Goal: Task Accomplishment & Management: Use online tool/utility

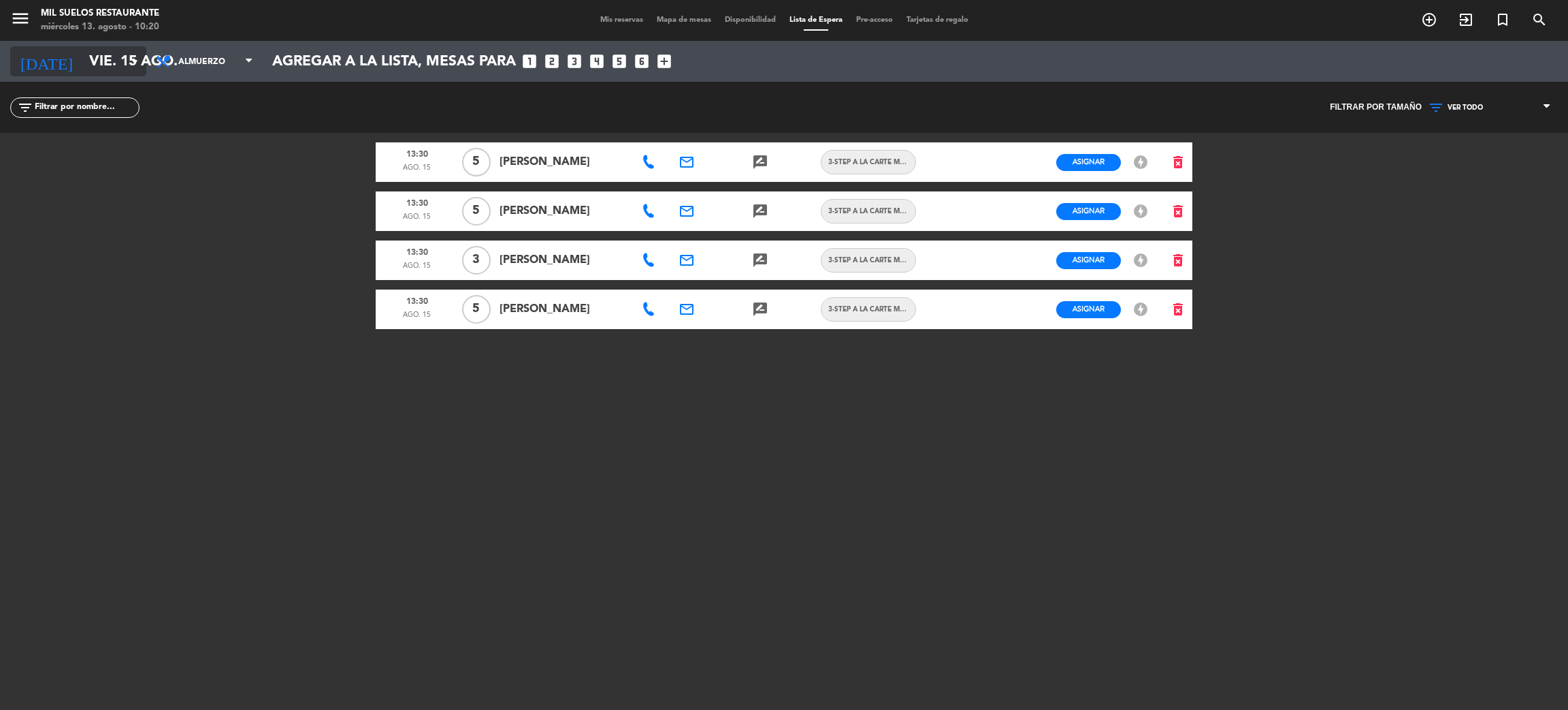
click at [119, 61] on input "vie. 15 ago." at bounding box center [176, 61] width 187 height 30
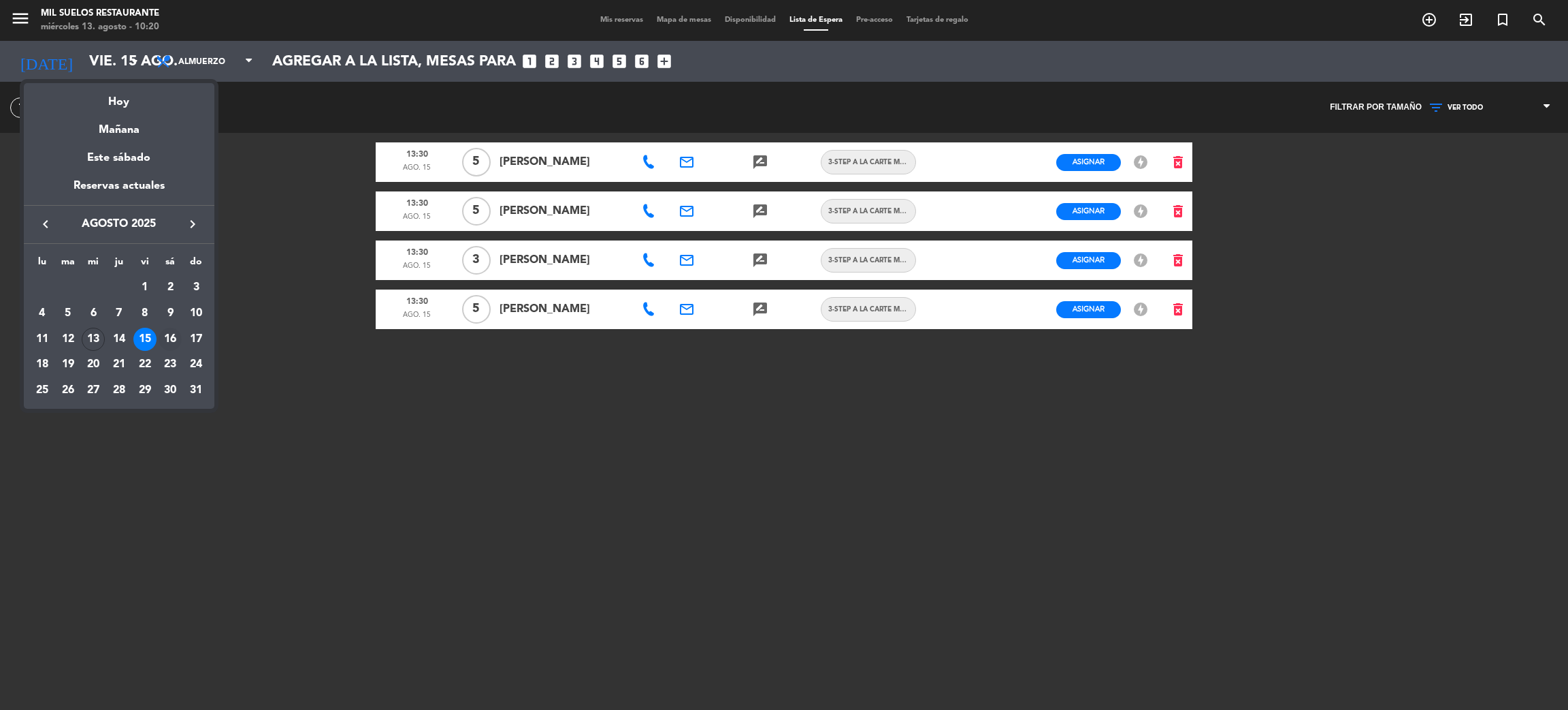
click at [174, 333] on div "16" at bounding box center [170, 339] width 24 height 24
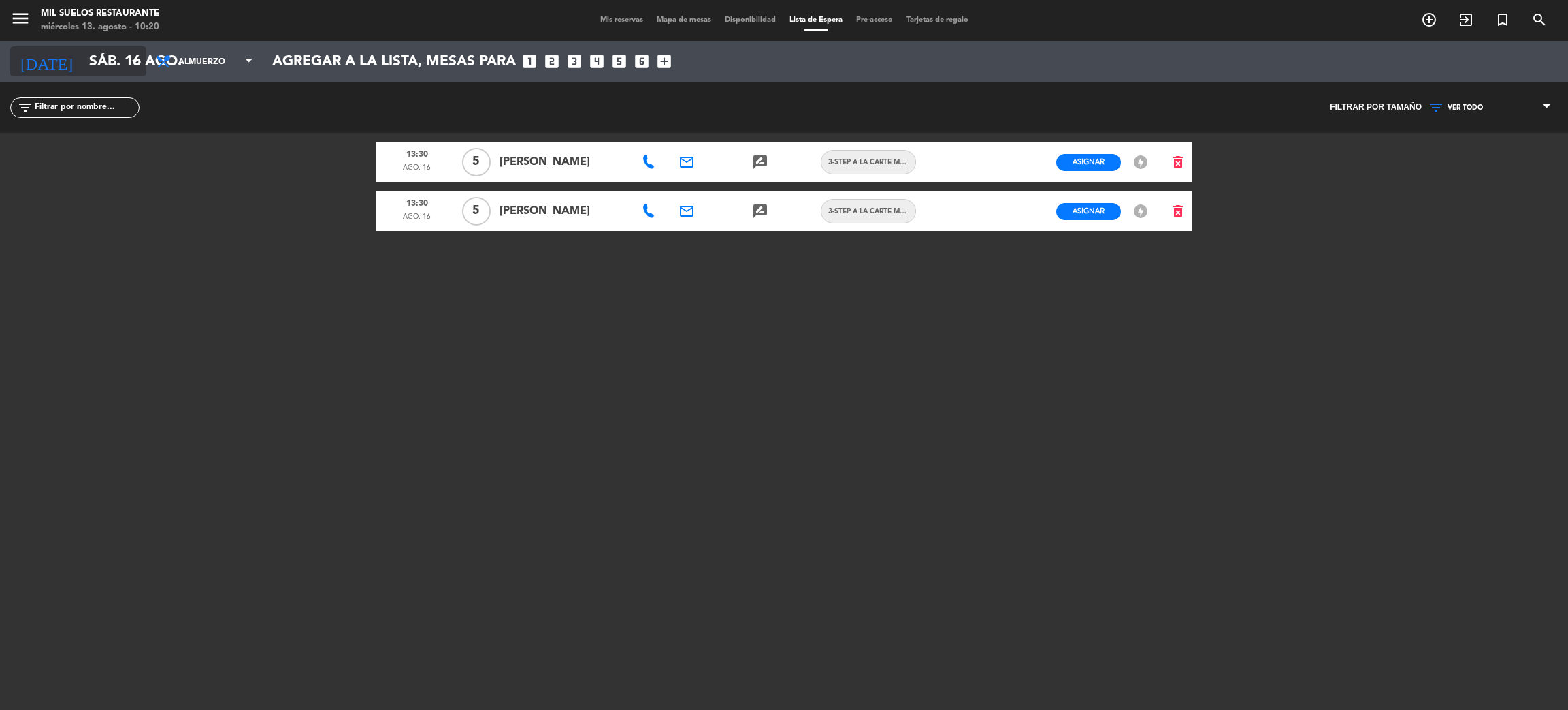
click at [113, 67] on input "sáb. 16 ago." at bounding box center [176, 61] width 187 height 30
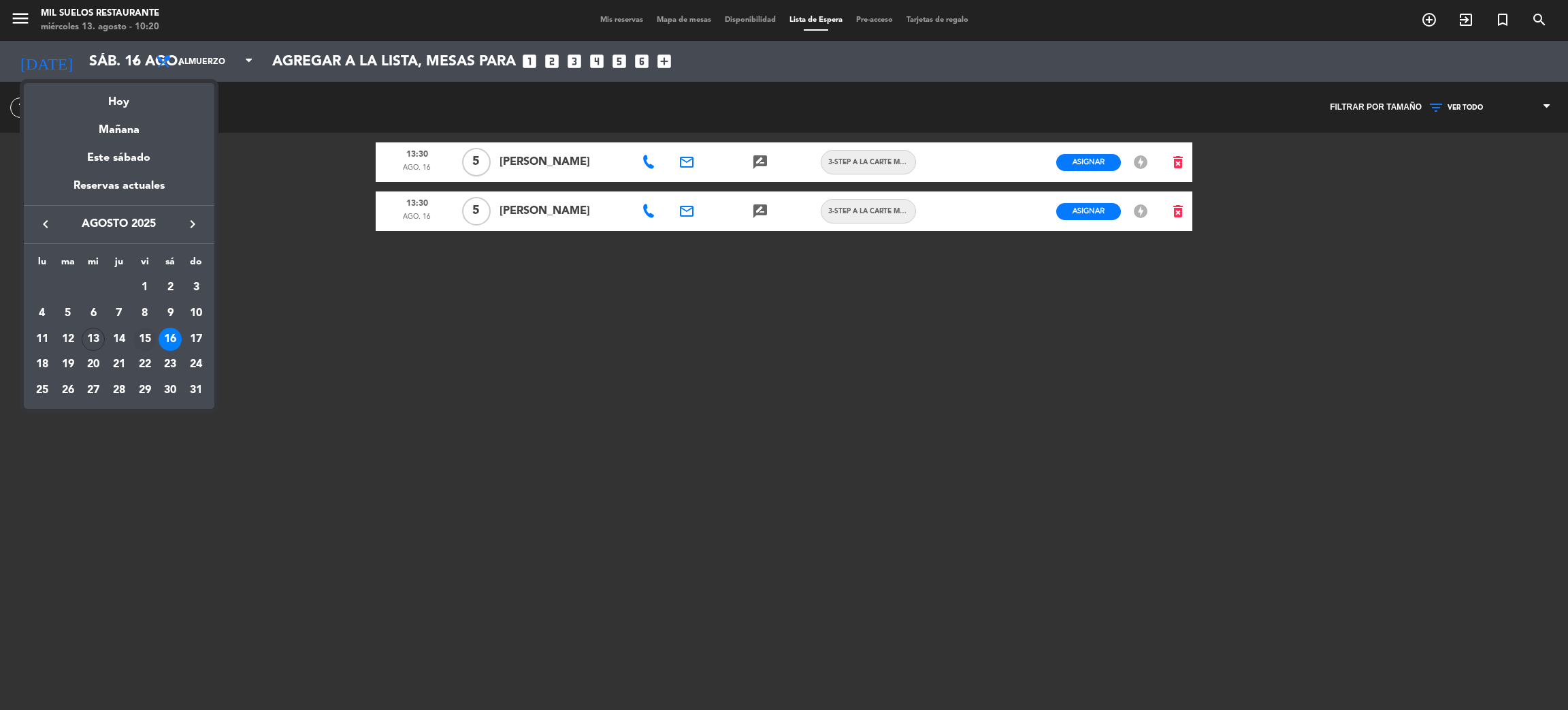
click at [142, 337] on div "15" at bounding box center [145, 339] width 24 height 24
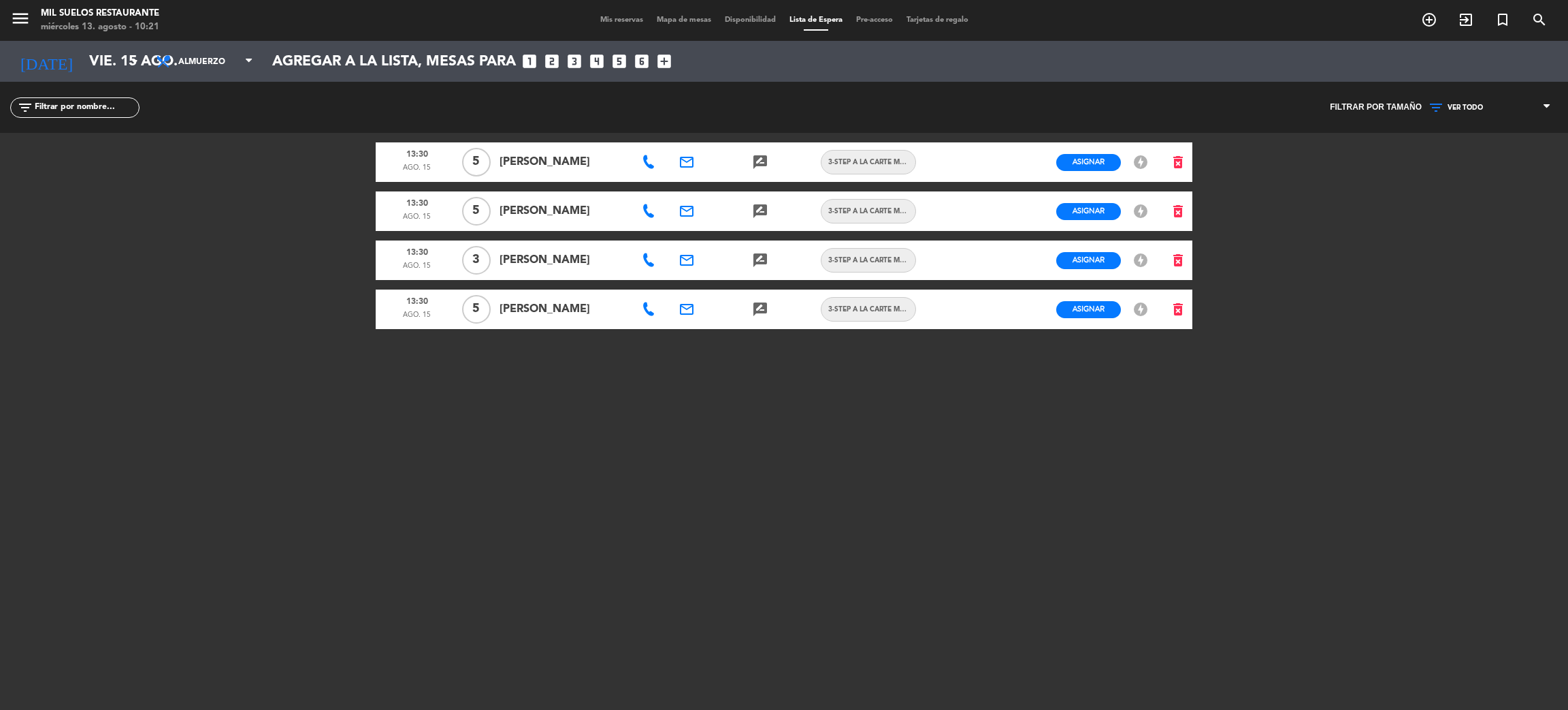
click at [569, 259] on span "[PERSON_NAME]" at bounding box center [564, 260] width 128 height 18
click at [645, 259] on icon at bounding box center [648, 260] width 13 height 13
click at [711, 237] on span "content_paste" at bounding box center [716, 237] width 10 height 10
click at [82, 52] on input "vie. 15 ago." at bounding box center [176, 61] width 187 height 30
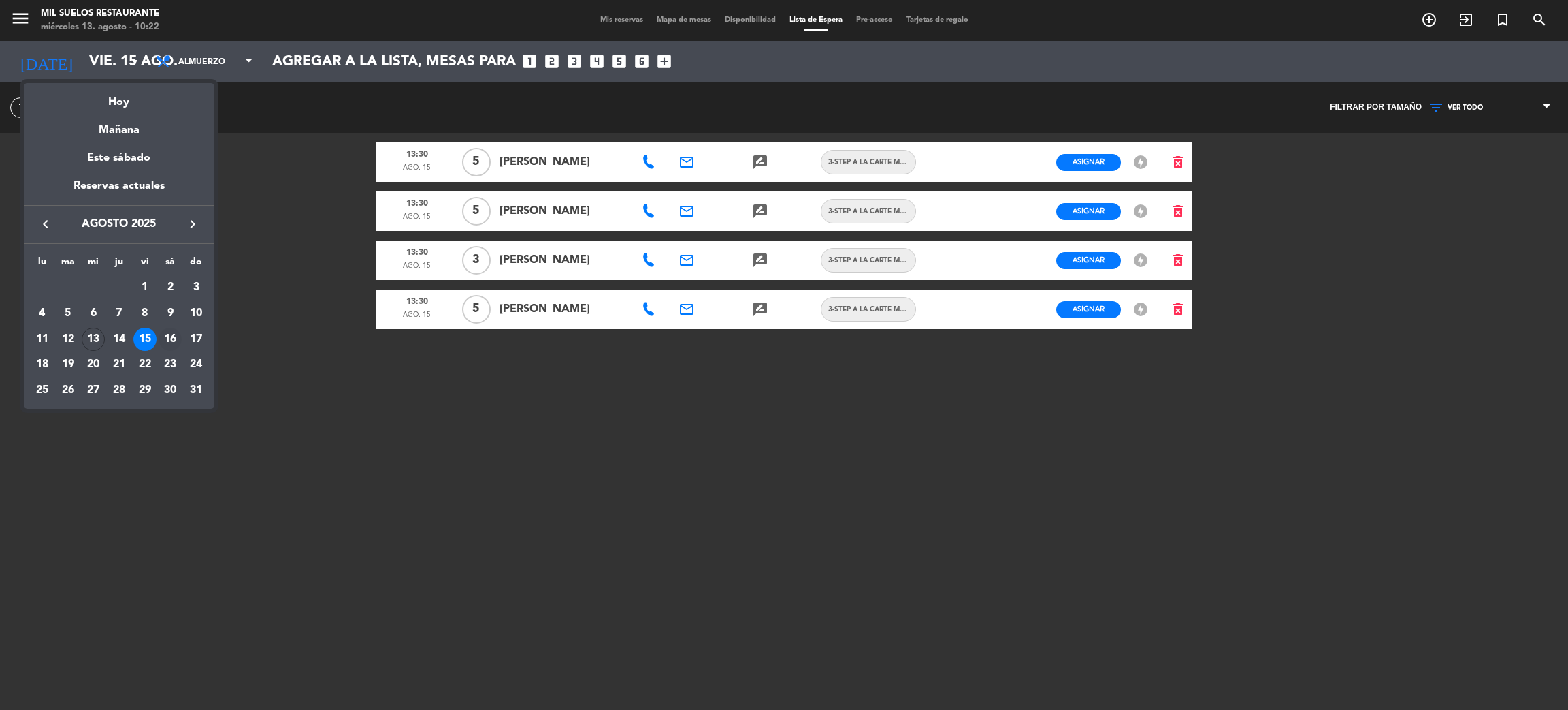
click at [166, 335] on div "16" at bounding box center [170, 339] width 24 height 24
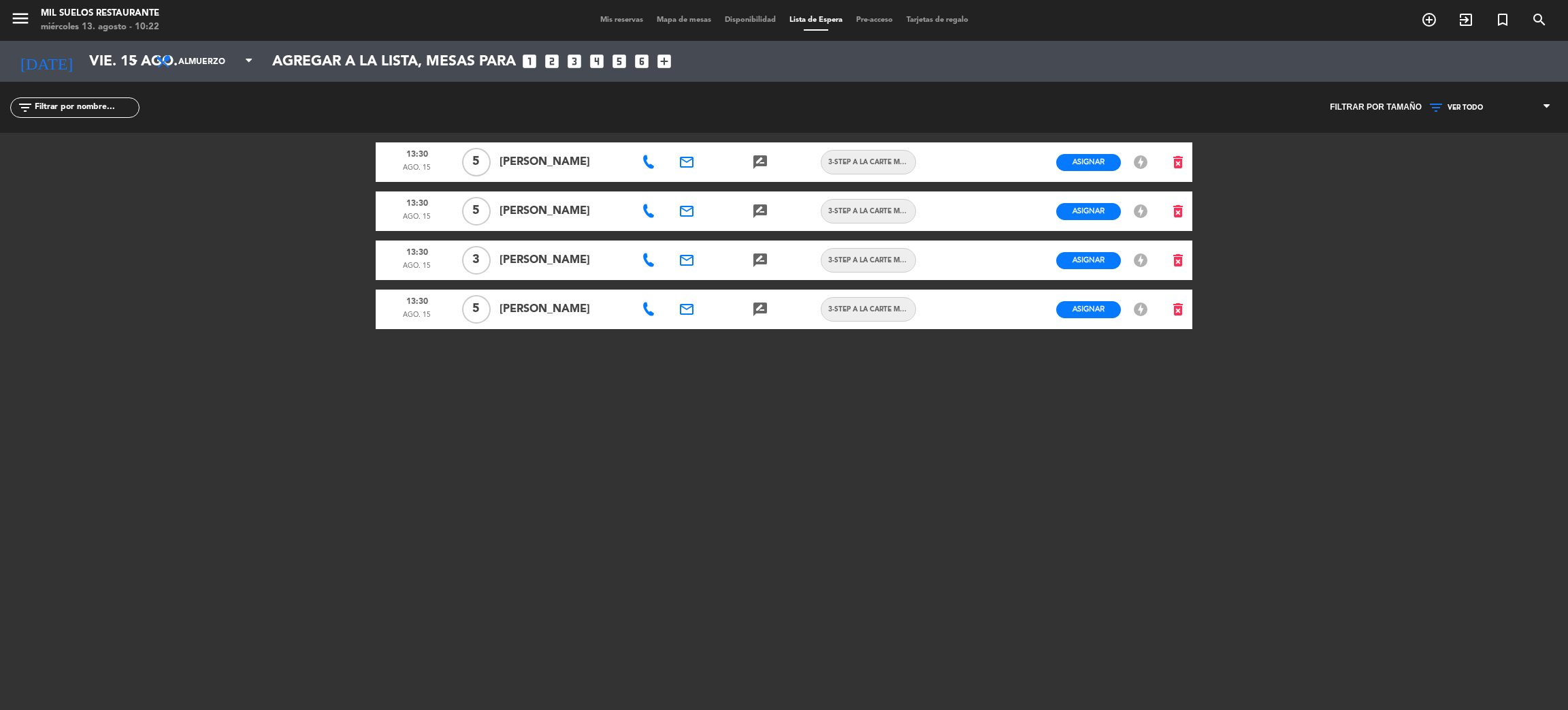
type input "sáb. 16 ago."
